Goal: Information Seeking & Learning: Learn about a topic

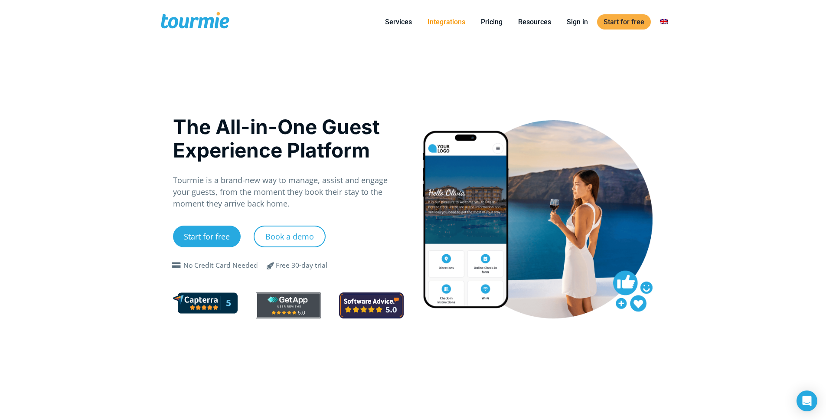
click at [451, 16] on link "Integrations" at bounding box center [446, 21] width 51 height 11
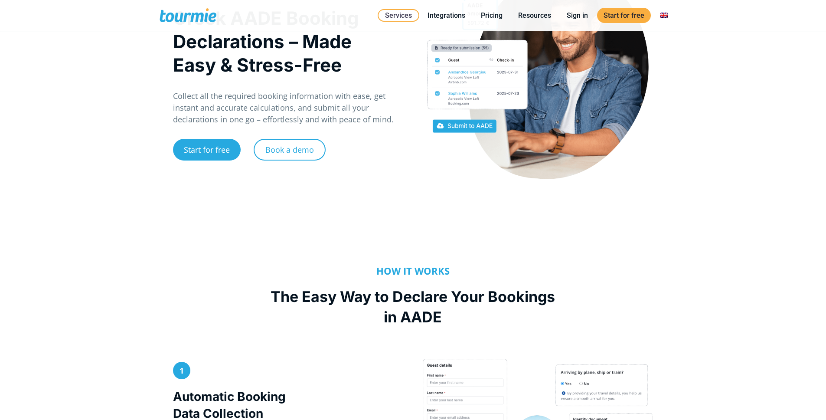
scroll to position [150, 0]
